Goal: Information Seeking & Learning: Learn about a topic

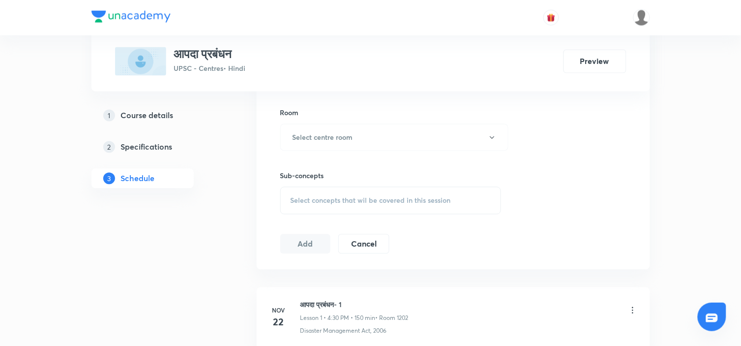
scroll to position [411, 0]
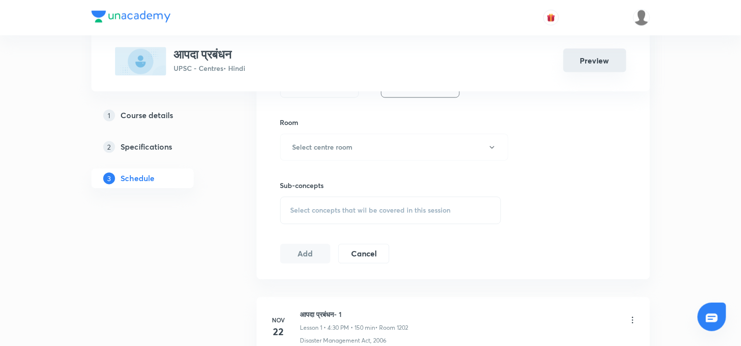
click at [596, 62] on button "Preview" at bounding box center [594, 61] width 63 height 24
